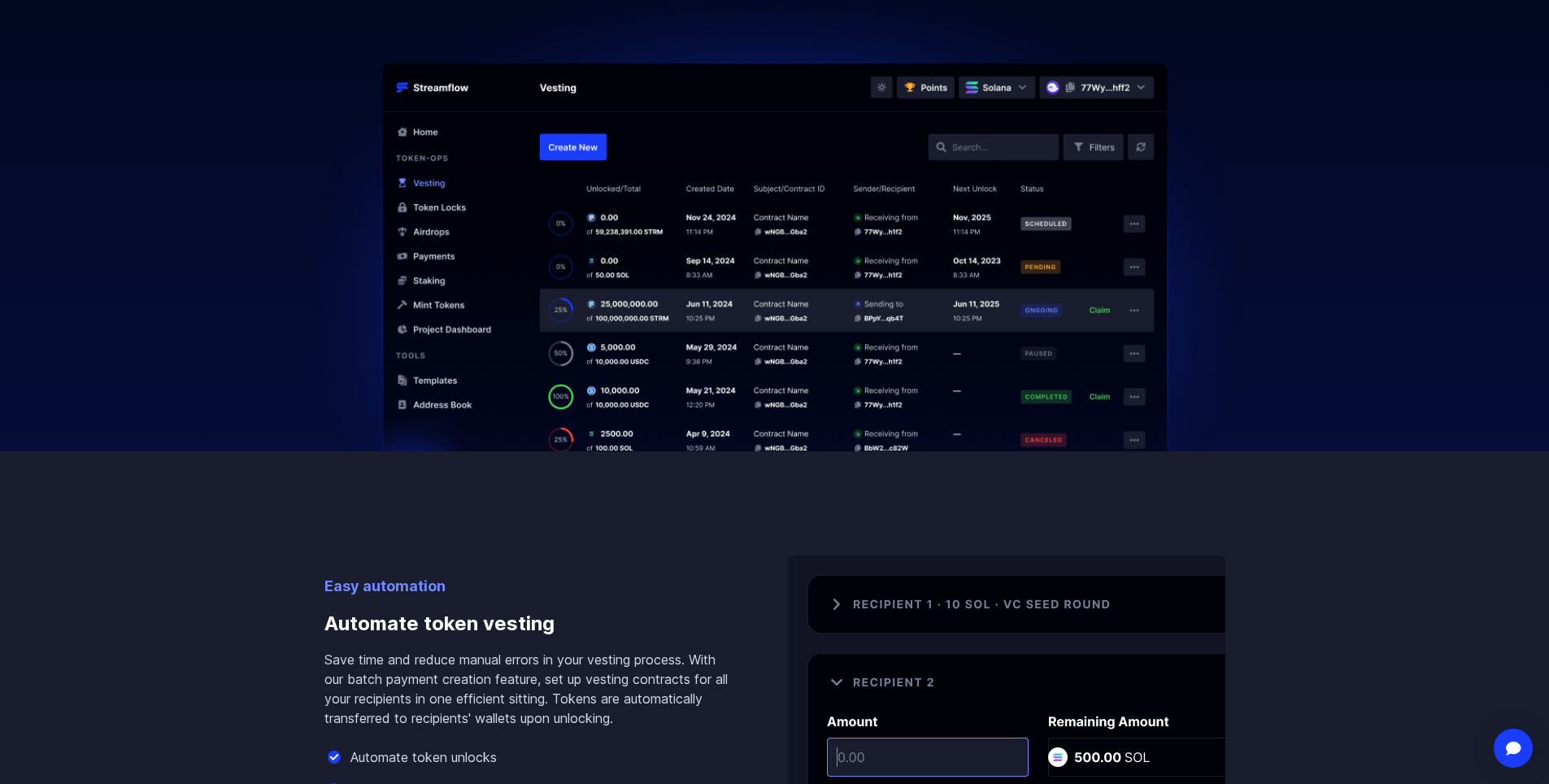
scroll to position [651, 0]
